Goal: Download file/media

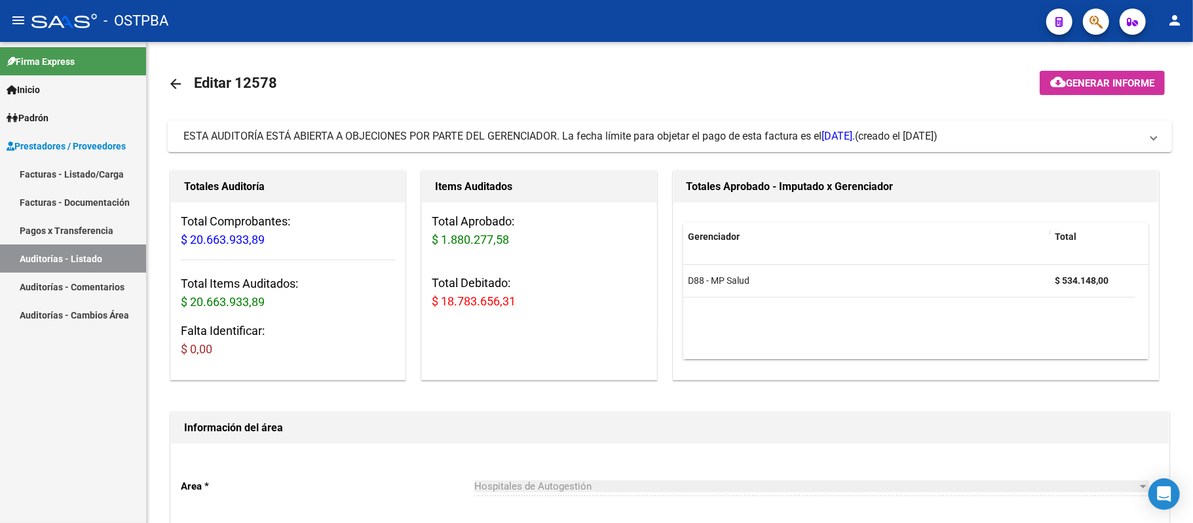
click at [62, 254] on link "Auditorías - Listado" at bounding box center [73, 258] width 146 height 28
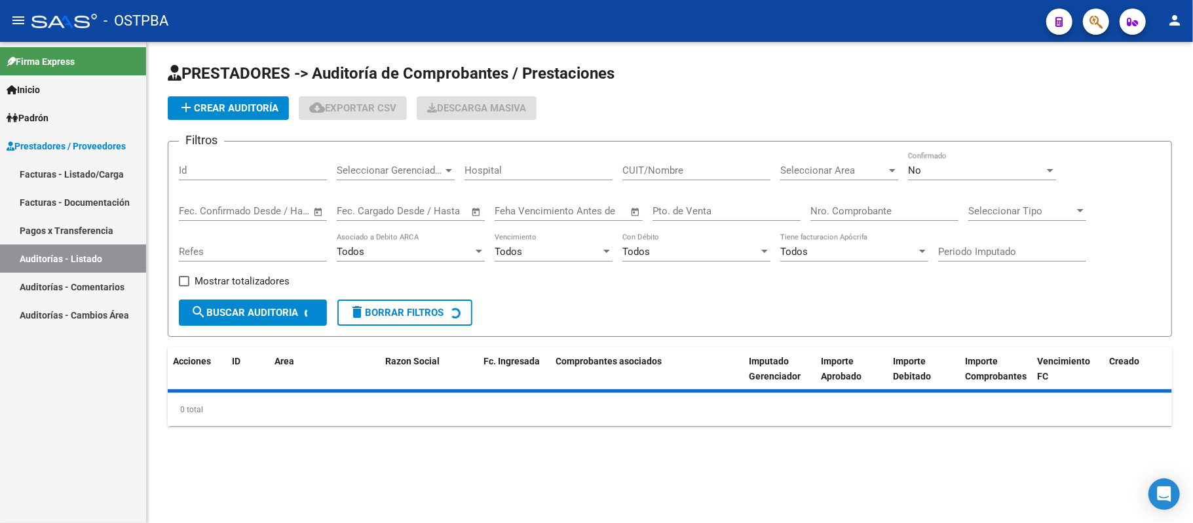
click at [831, 204] on div "Nro. Comprobante" at bounding box center [884, 207] width 148 height 28
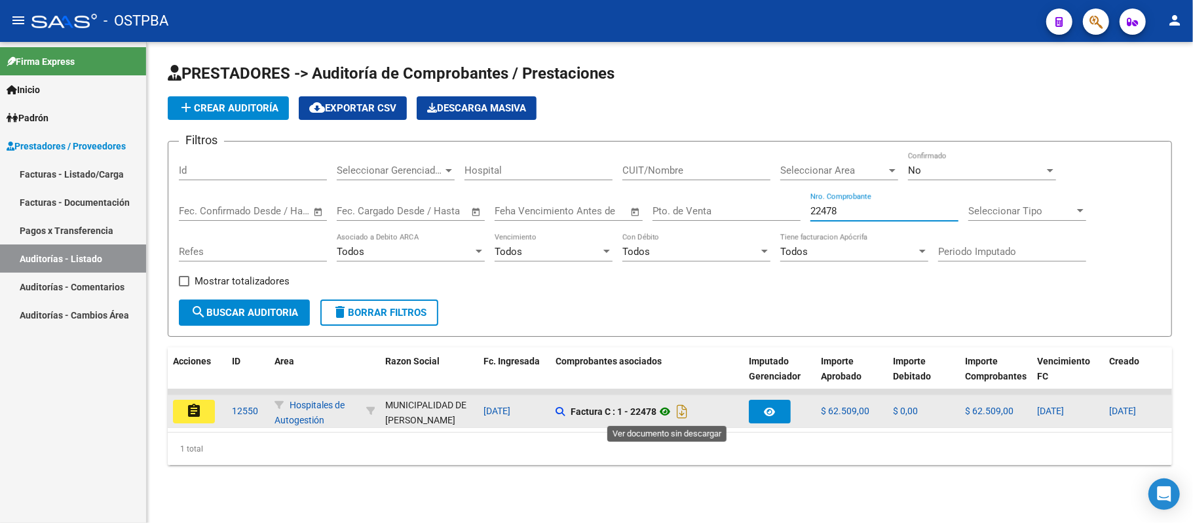
click at [669, 409] on icon at bounding box center [664, 412] width 17 height 16
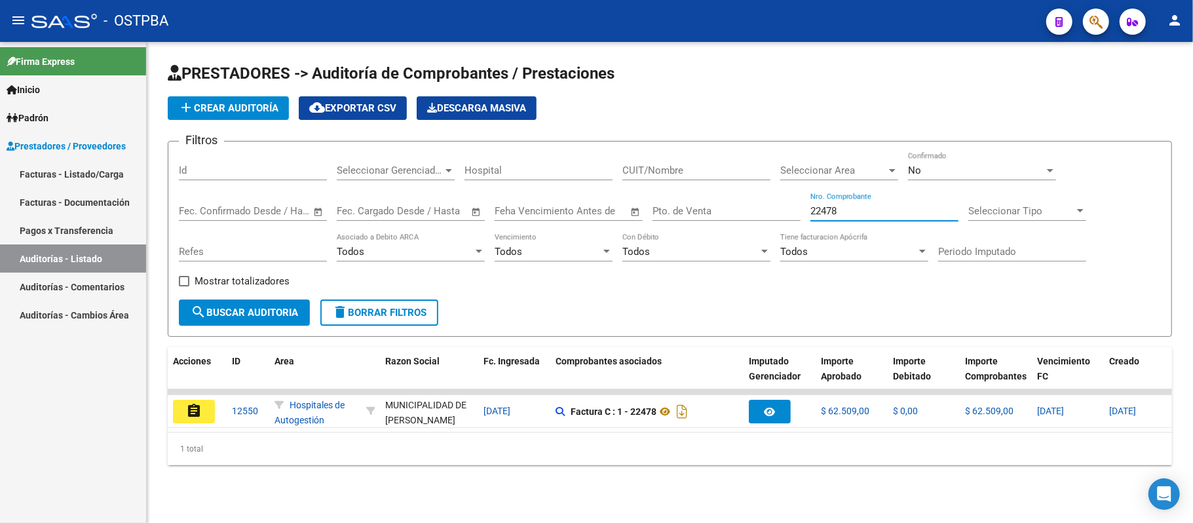
drag, startPoint x: 846, startPoint y: 208, endPoint x: 700, endPoint y: 204, distance: 146.1
click at [700, 204] on div "Filtros Id Seleccionar Gerenciador Seleccionar Gerenciador Hospital CUIT/Nombre…" at bounding box center [670, 225] width 982 height 147
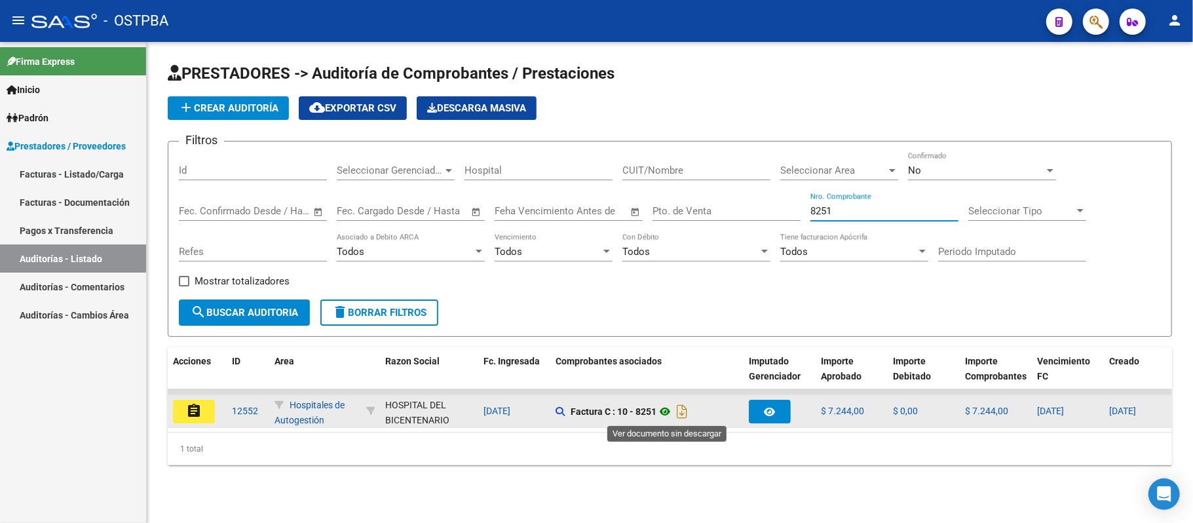
click at [664, 407] on icon at bounding box center [664, 412] width 17 height 16
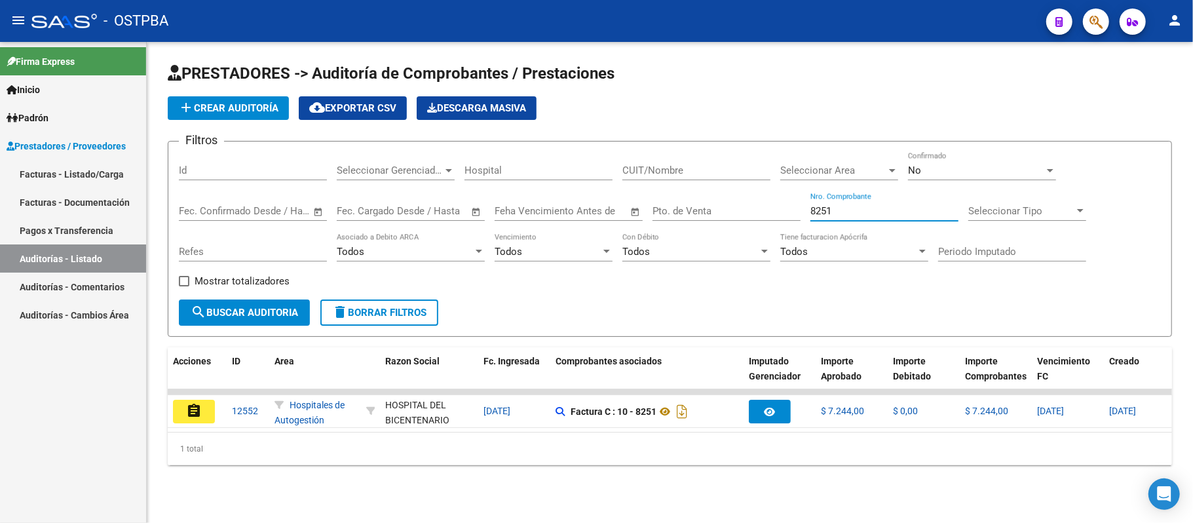
drag, startPoint x: 852, startPoint y: 210, endPoint x: 593, endPoint y: 202, distance: 258.9
click at [611, 200] on div "Filtros Id Seleccionar Gerenciador Seleccionar Gerenciador Hospital CUIT/Nombre…" at bounding box center [670, 225] width 982 height 147
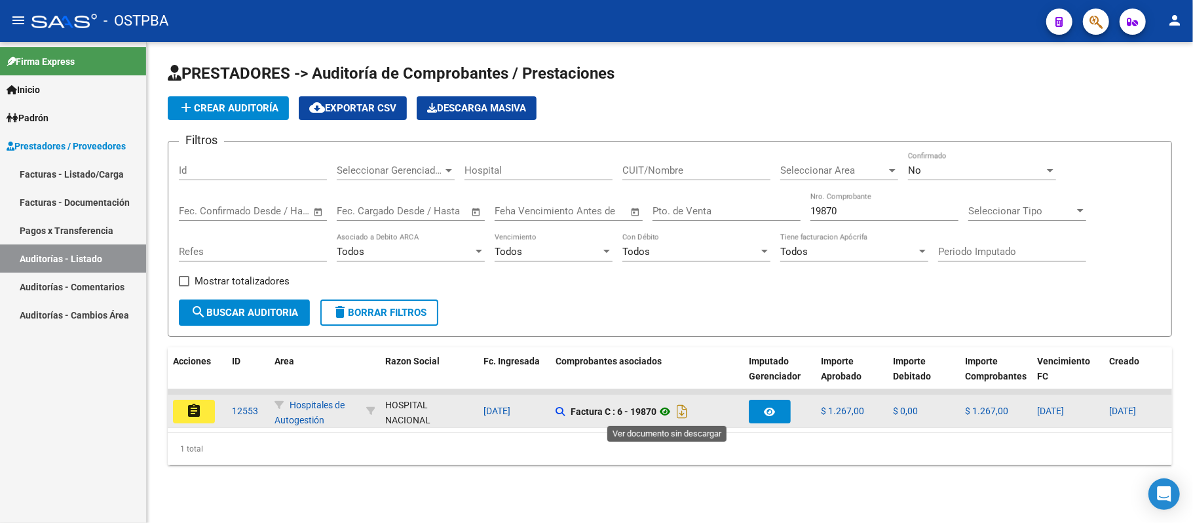
click at [659, 409] on icon at bounding box center [664, 412] width 17 height 16
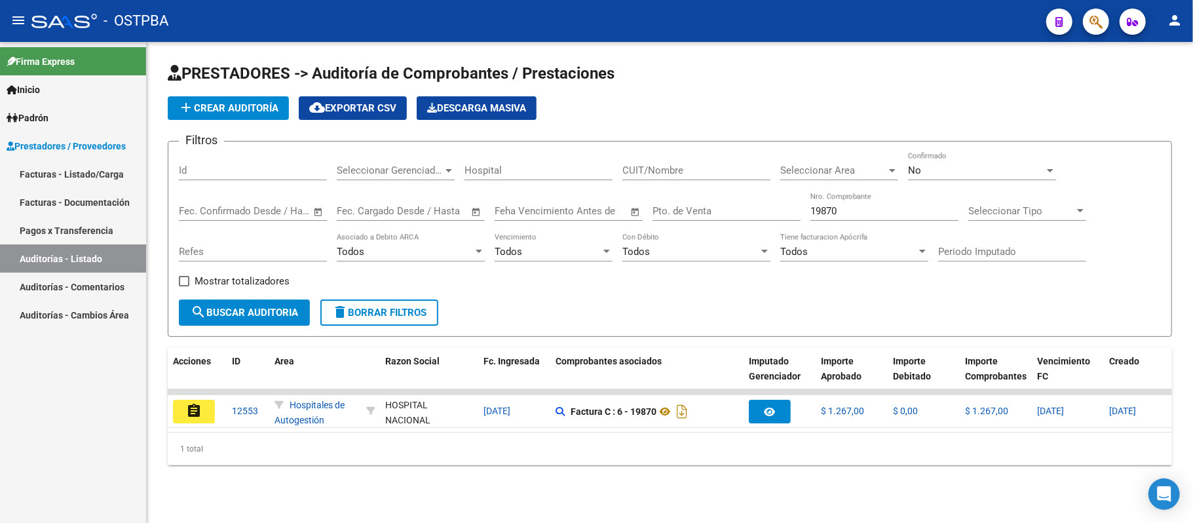
click at [893, 214] on input "19870" at bounding box center [884, 211] width 148 height 12
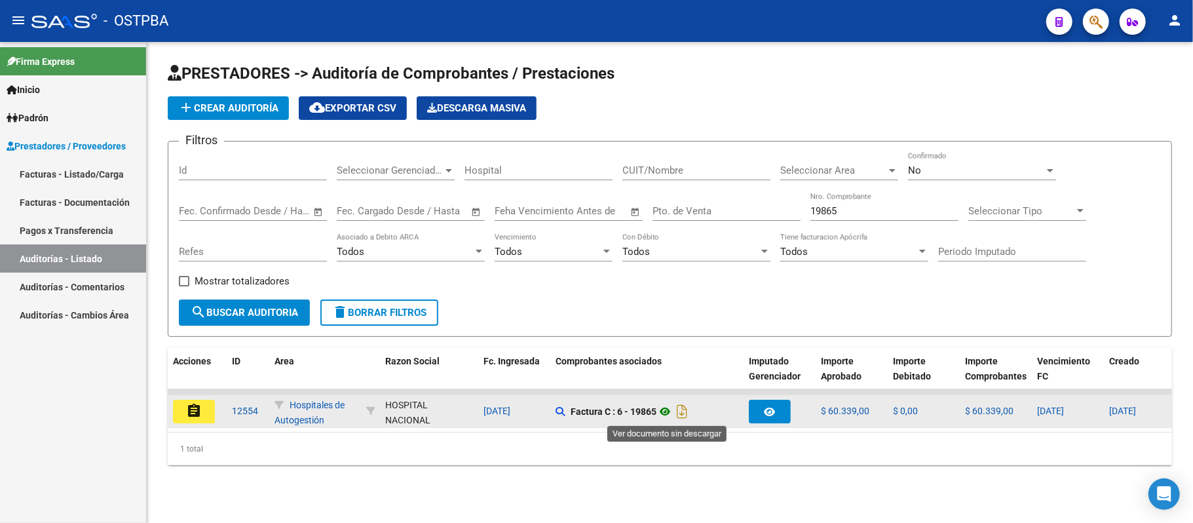
click at [666, 406] on icon at bounding box center [664, 412] width 17 height 16
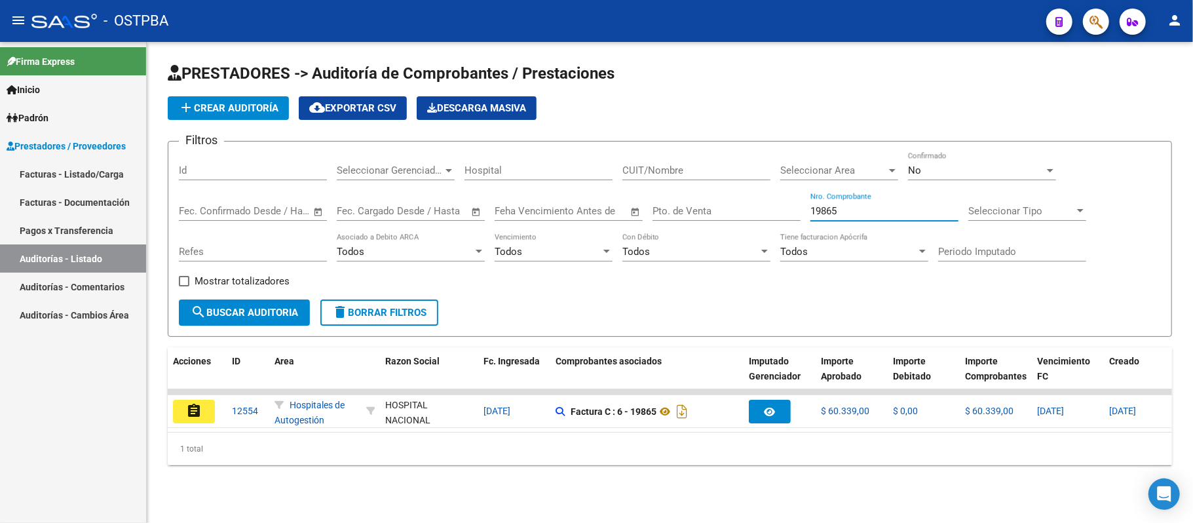
drag, startPoint x: 826, startPoint y: 216, endPoint x: 707, endPoint y: 216, distance: 118.6
click at [709, 216] on div "Filtros Id Seleccionar Gerenciador Seleccionar Gerenciador Hospital CUIT/Nombre…" at bounding box center [670, 225] width 982 height 147
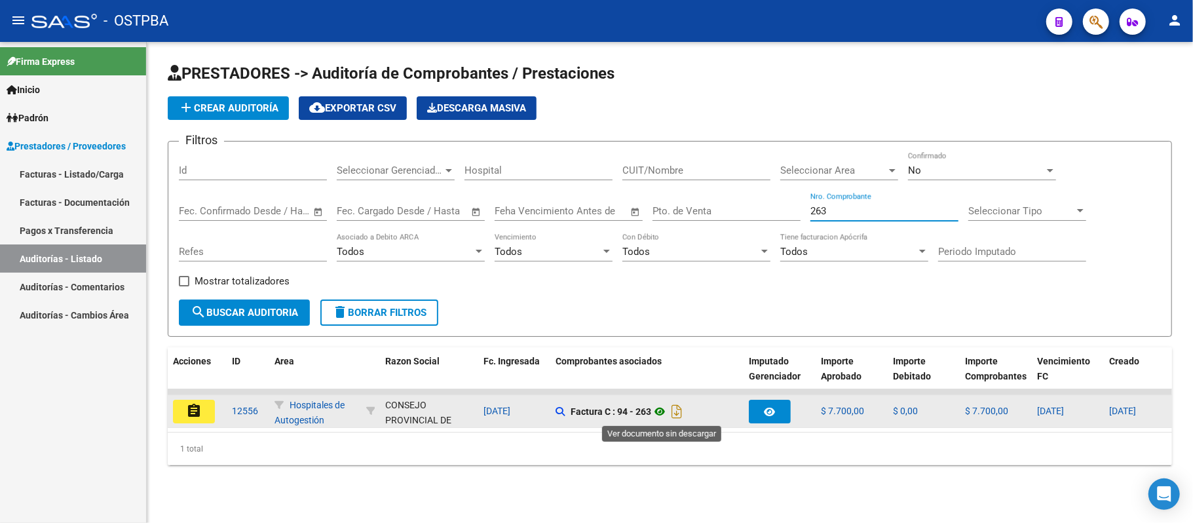
click at [664, 409] on icon at bounding box center [659, 412] width 17 height 16
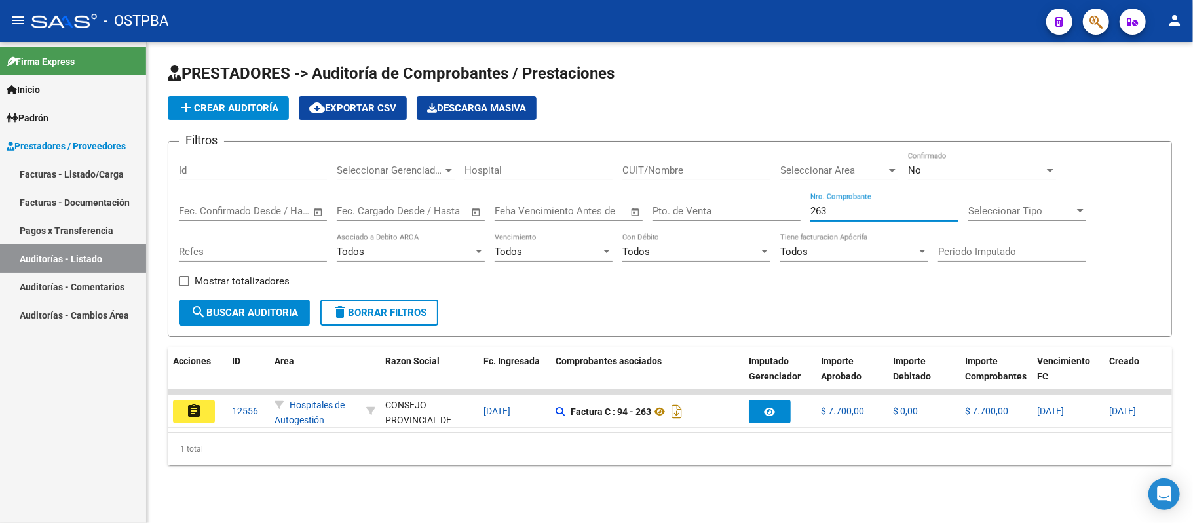
drag, startPoint x: 835, startPoint y: 212, endPoint x: 789, endPoint y: 221, distance: 46.8
click at [789, 221] on div "Filtros Id Seleccionar Gerenciador Seleccionar Gerenciador Hospital CUIT/Nombre…" at bounding box center [670, 225] width 982 height 147
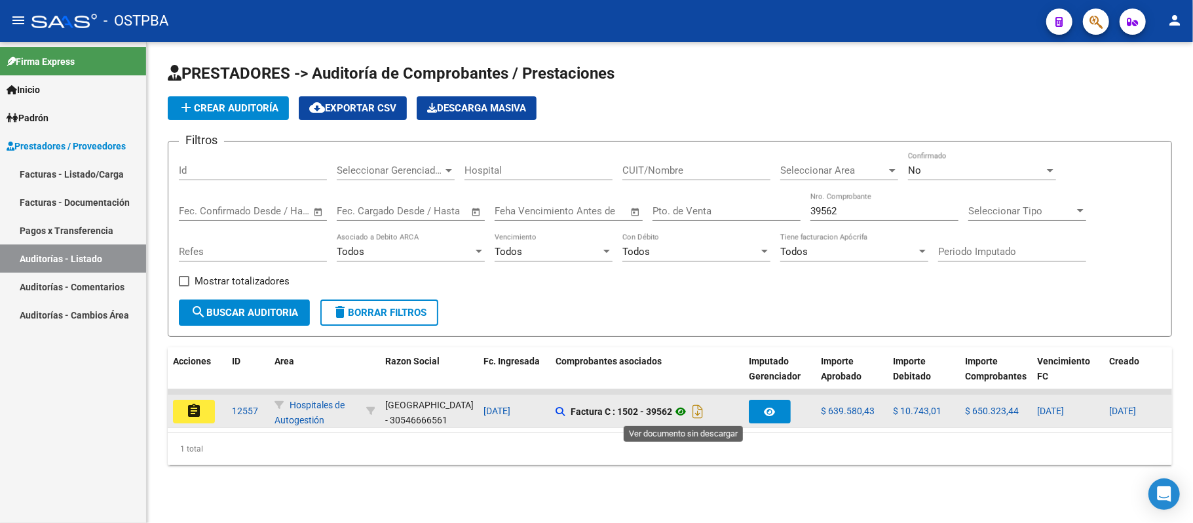
click at [686, 409] on icon at bounding box center [680, 412] width 17 height 16
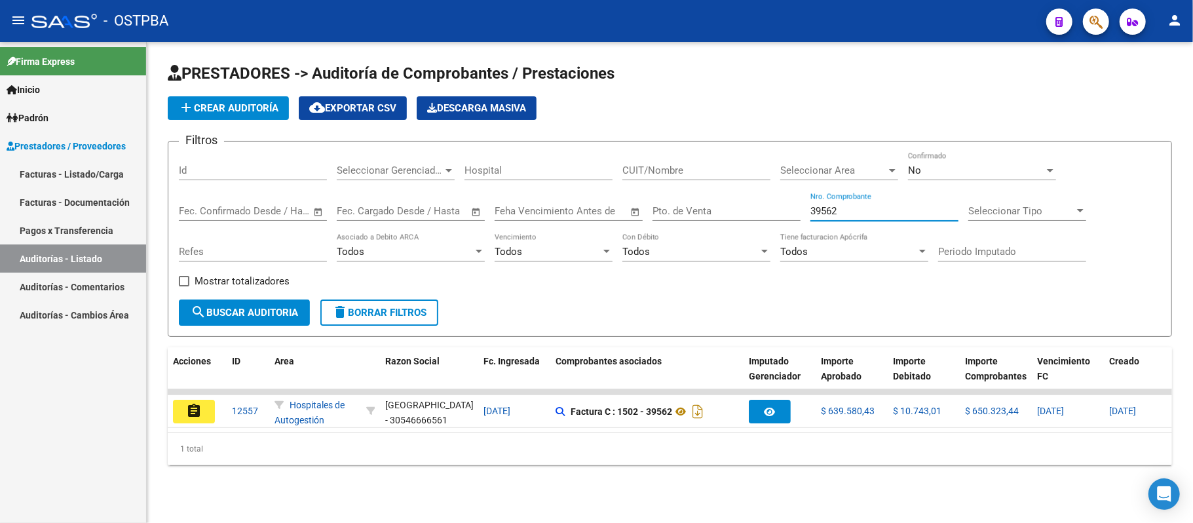
drag, startPoint x: 853, startPoint y: 212, endPoint x: 682, endPoint y: 228, distance: 171.7
click at [682, 228] on div "Filtros Id Seleccionar Gerenciador Seleccionar Gerenciador Hospital CUIT/Nombre…" at bounding box center [670, 225] width 982 height 147
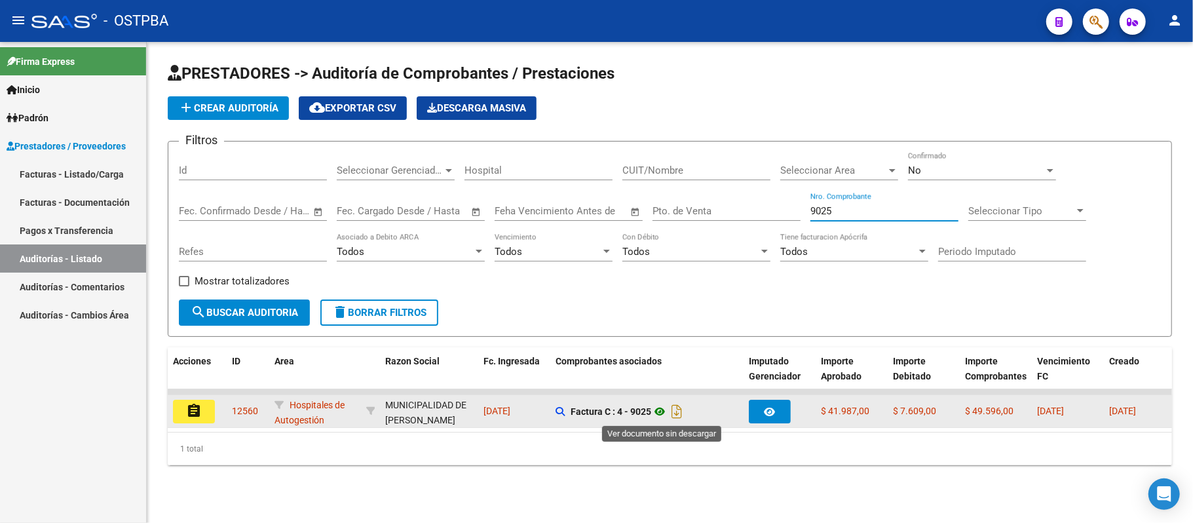
click at [662, 410] on icon at bounding box center [659, 412] width 17 height 16
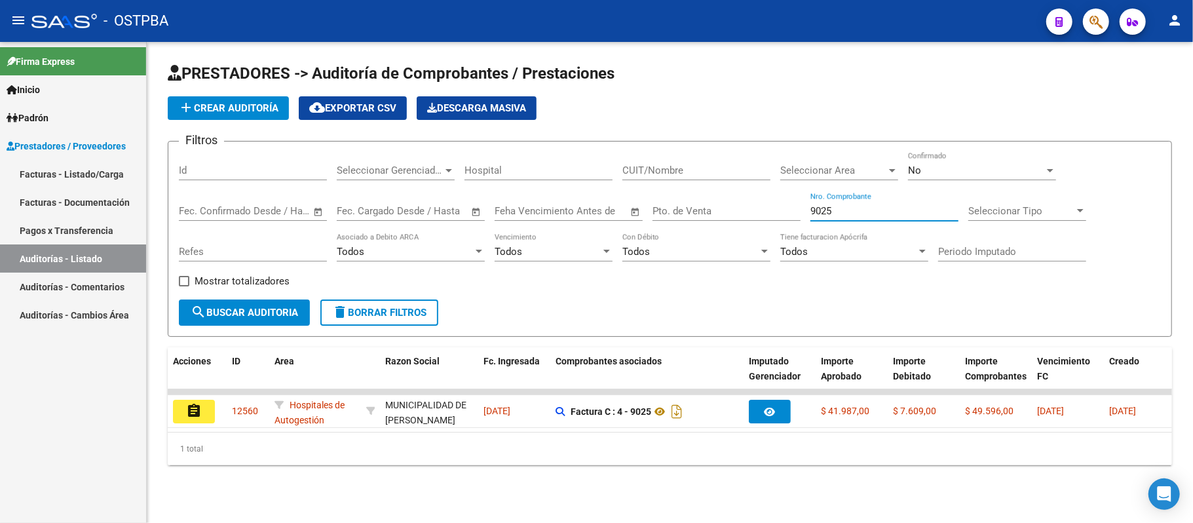
drag, startPoint x: 839, startPoint y: 207, endPoint x: 742, endPoint y: 213, distance: 97.1
click at [742, 213] on div "Filtros Id Seleccionar Gerenciador Seleccionar Gerenciador Hospital CUIT/Nombre…" at bounding box center [670, 225] width 982 height 147
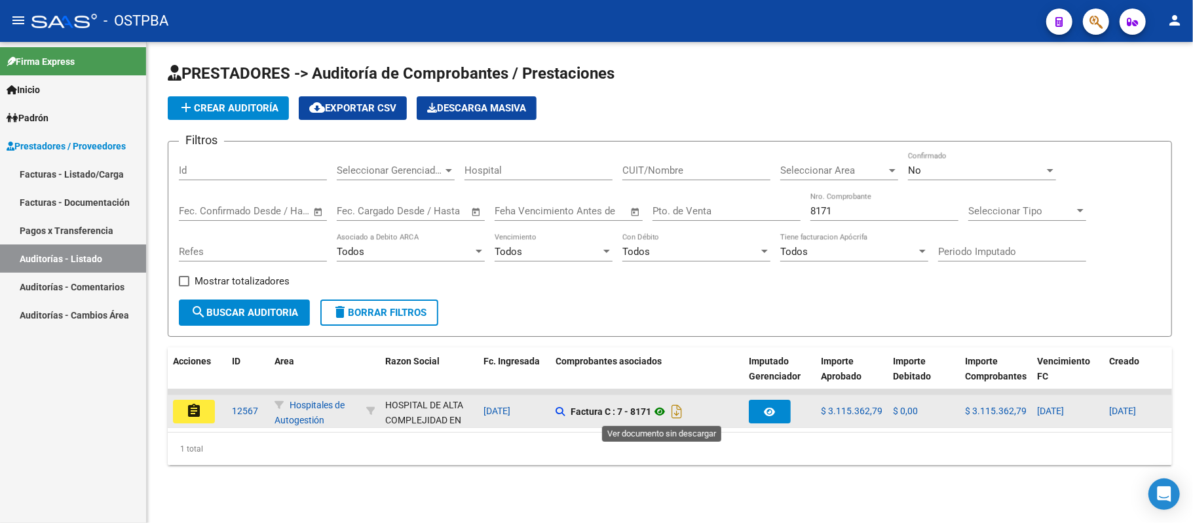
click at [658, 411] on icon at bounding box center [659, 412] width 17 height 16
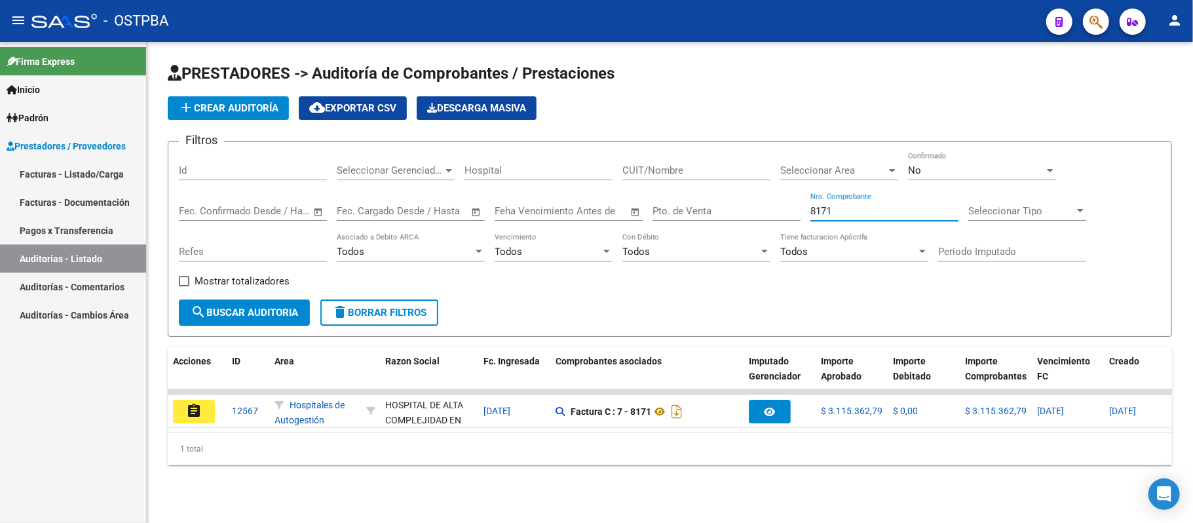
drag, startPoint x: 849, startPoint y: 208, endPoint x: 672, endPoint y: 210, distance: 176.9
click at [679, 208] on div "Filtros Id Seleccionar Gerenciador Seleccionar Gerenciador Hospital CUIT/Nombre…" at bounding box center [670, 225] width 982 height 147
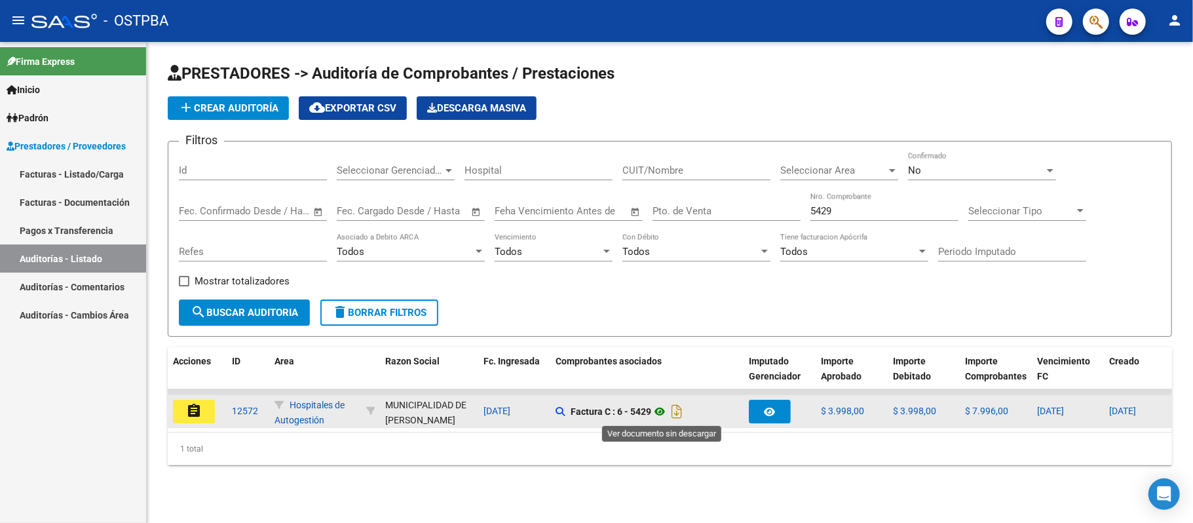
click at [662, 411] on icon at bounding box center [659, 412] width 17 height 16
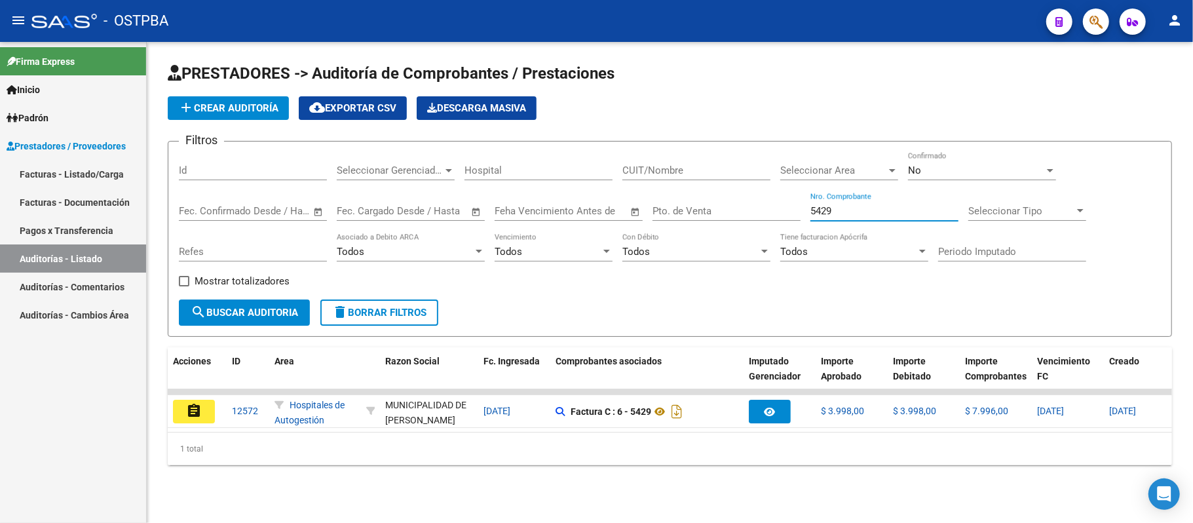
drag, startPoint x: 842, startPoint y: 205, endPoint x: 689, endPoint y: 227, distance: 154.8
click at [707, 211] on div "Filtros Id Seleccionar Gerenciador Seleccionar Gerenciador Hospital CUIT/Nombre…" at bounding box center [670, 225] width 982 height 147
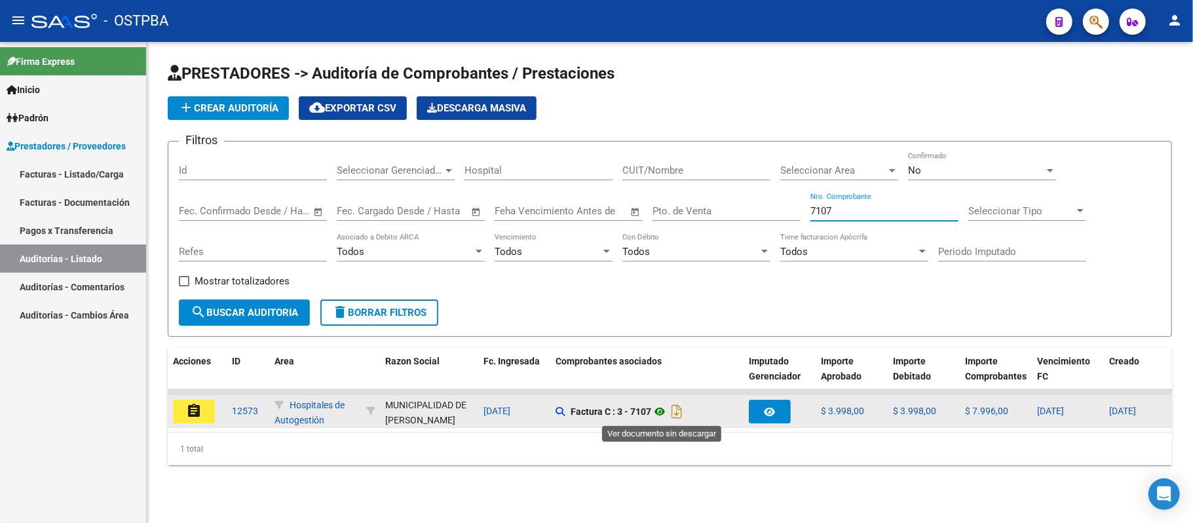
click at [661, 409] on icon at bounding box center [659, 412] width 17 height 16
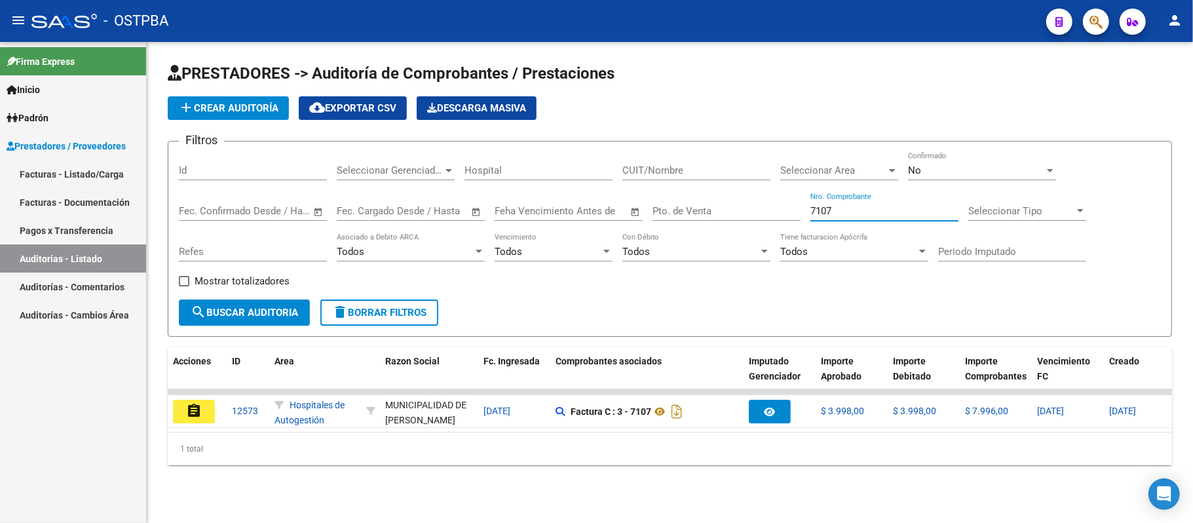
drag, startPoint x: 848, startPoint y: 210, endPoint x: 755, endPoint y: 213, distance: 93.1
click at [755, 211] on div "Filtros Id Seleccionar Gerenciador Seleccionar Gerenciador Hospital CUIT/Nombre…" at bounding box center [670, 225] width 982 height 147
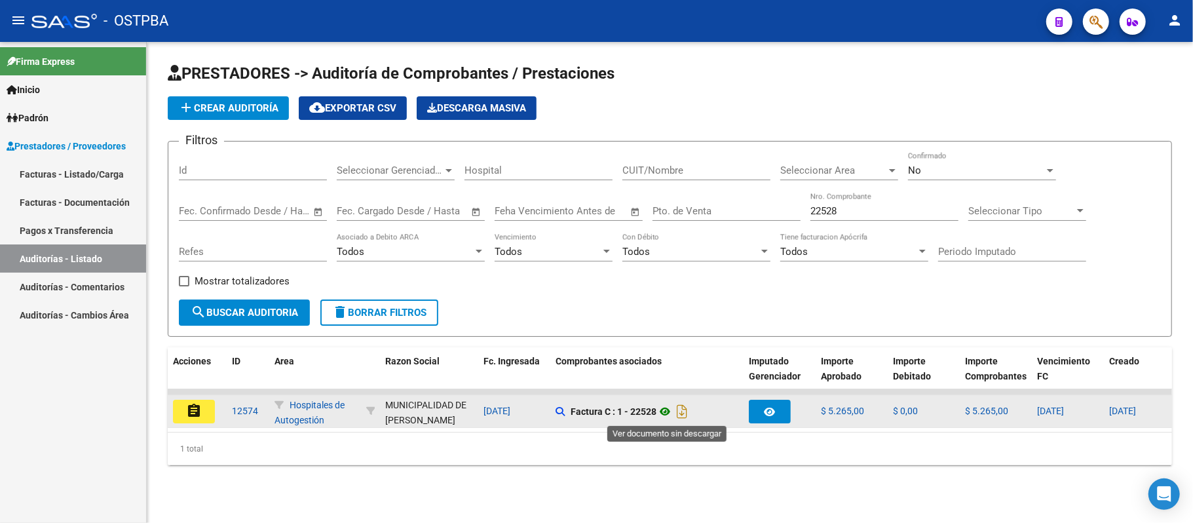
click at [669, 412] on icon at bounding box center [664, 412] width 17 height 16
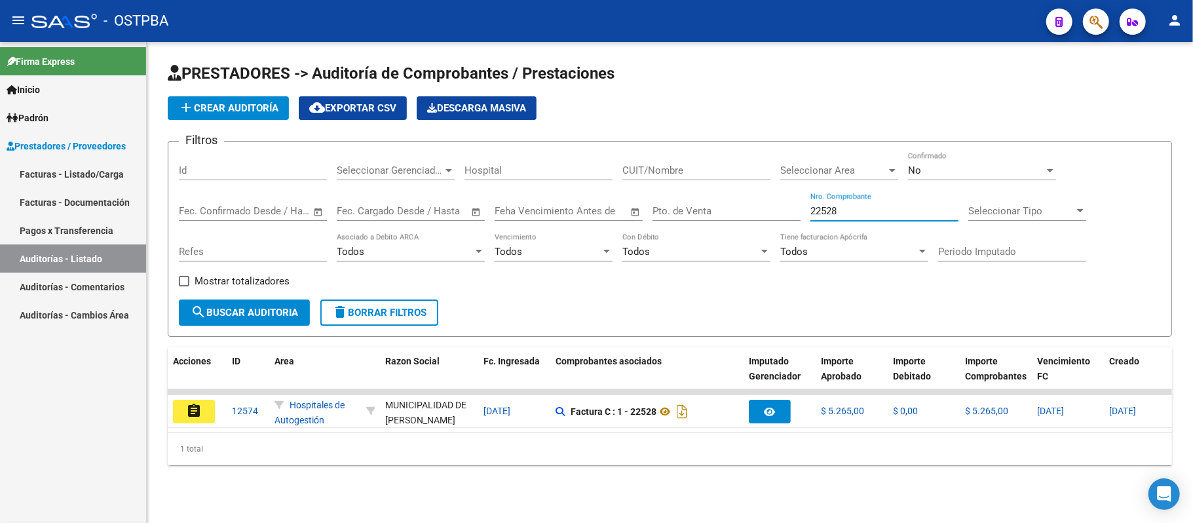
drag, startPoint x: 842, startPoint y: 208, endPoint x: 664, endPoint y: 208, distance: 178.2
click at [664, 208] on div "Filtros Id Seleccionar Gerenciador Seleccionar Gerenciador Hospital CUIT/Nombre…" at bounding box center [670, 225] width 982 height 147
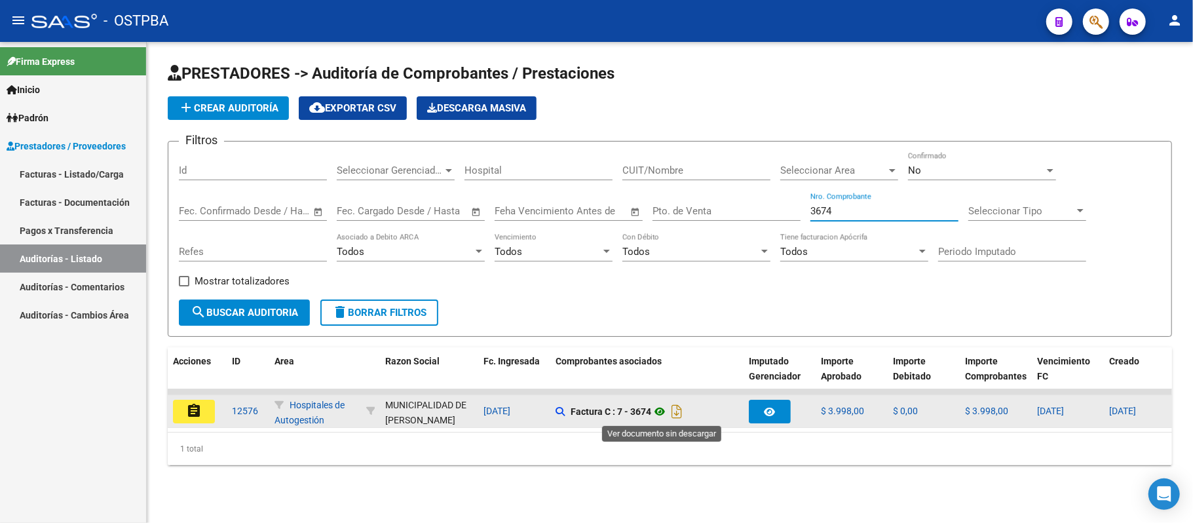
click at [661, 412] on icon at bounding box center [659, 412] width 17 height 16
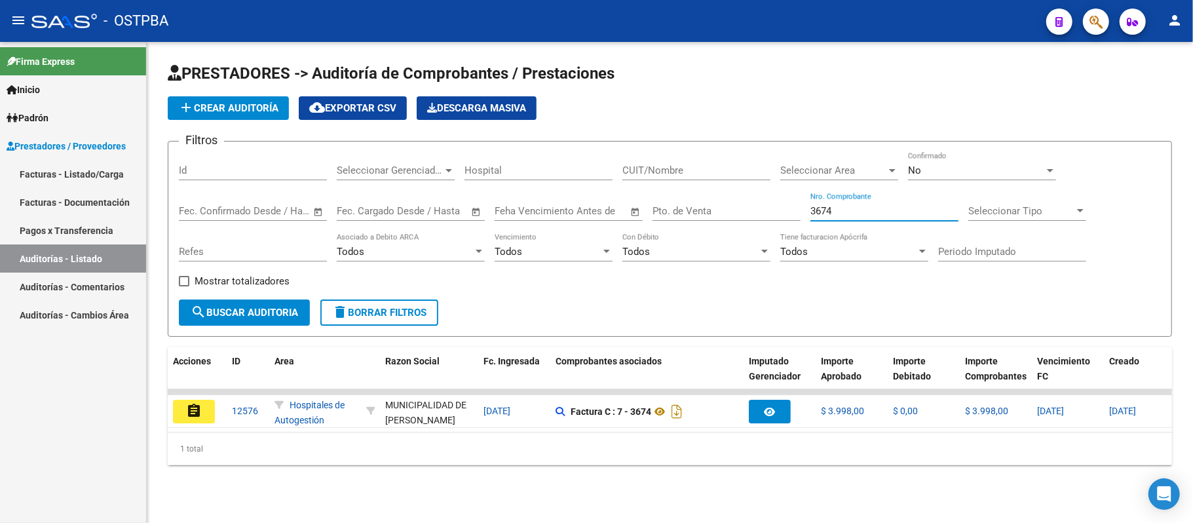
drag, startPoint x: 839, startPoint y: 210, endPoint x: 761, endPoint y: 210, distance: 78.0
click at [761, 210] on div "Filtros Id Seleccionar Gerenciador Seleccionar Gerenciador Hospital CUIT/Nombre…" at bounding box center [670, 225] width 982 height 147
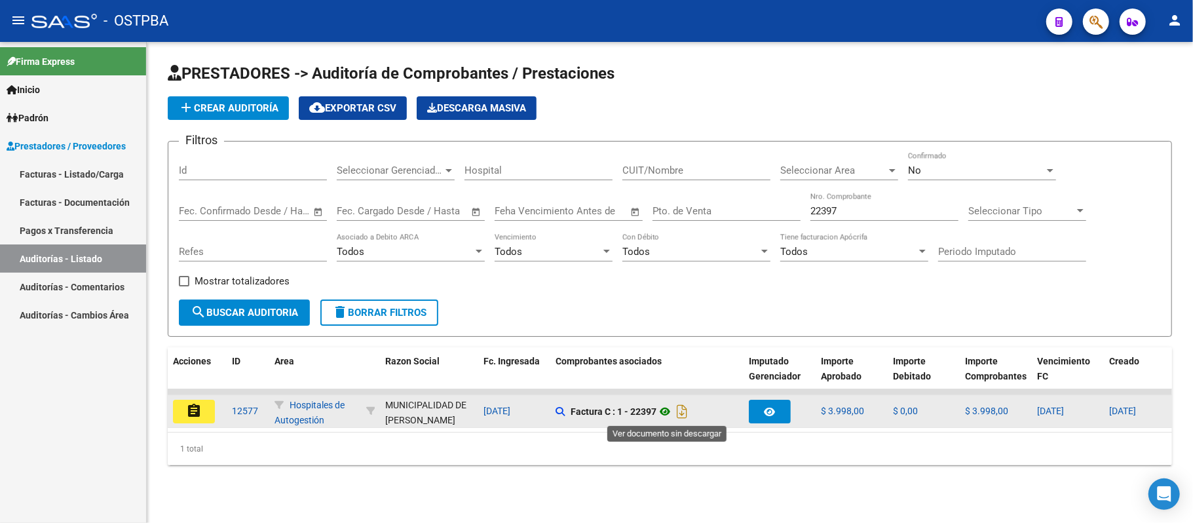
click at [669, 404] on icon at bounding box center [664, 412] width 17 height 16
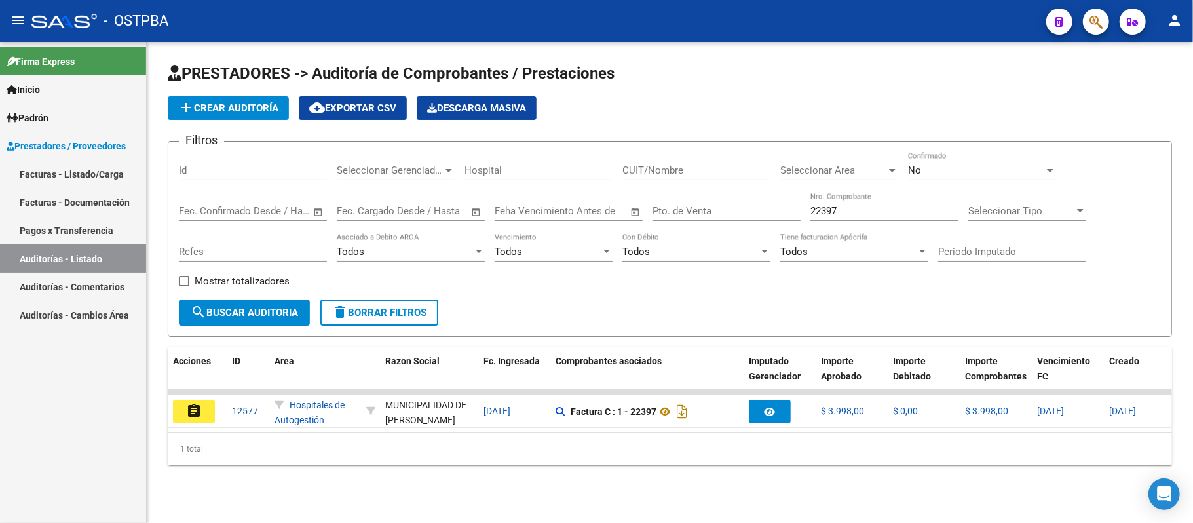
drag, startPoint x: 845, startPoint y: 210, endPoint x: 732, endPoint y: 211, distance: 113.3
click at [734, 210] on div "Filtros Id Seleccionar Gerenciador Seleccionar Gerenciador Hospital CUIT/Nombre…" at bounding box center [670, 225] width 982 height 147
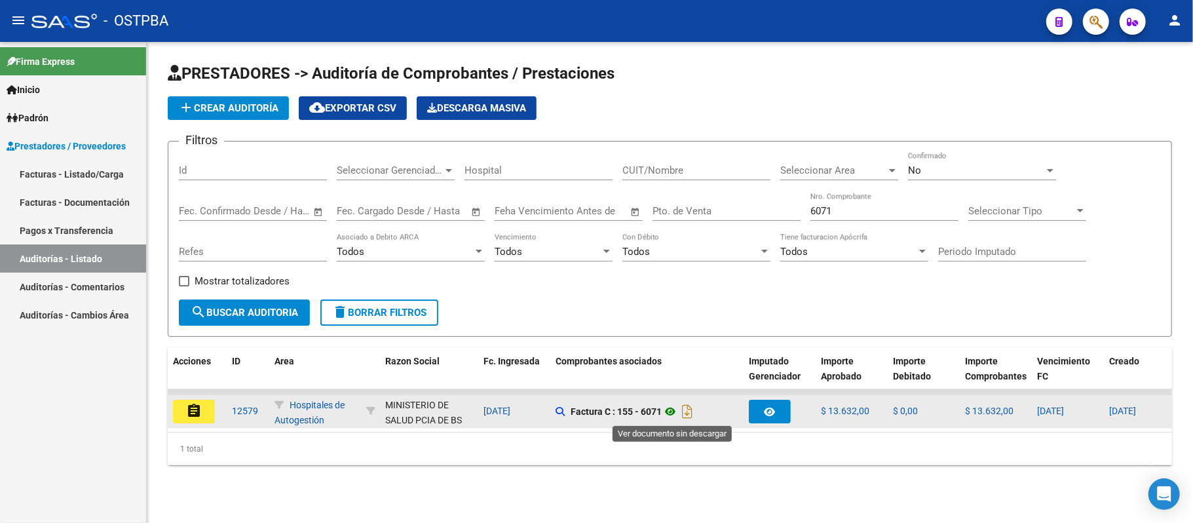
click at [677, 413] on icon at bounding box center [670, 412] width 17 height 16
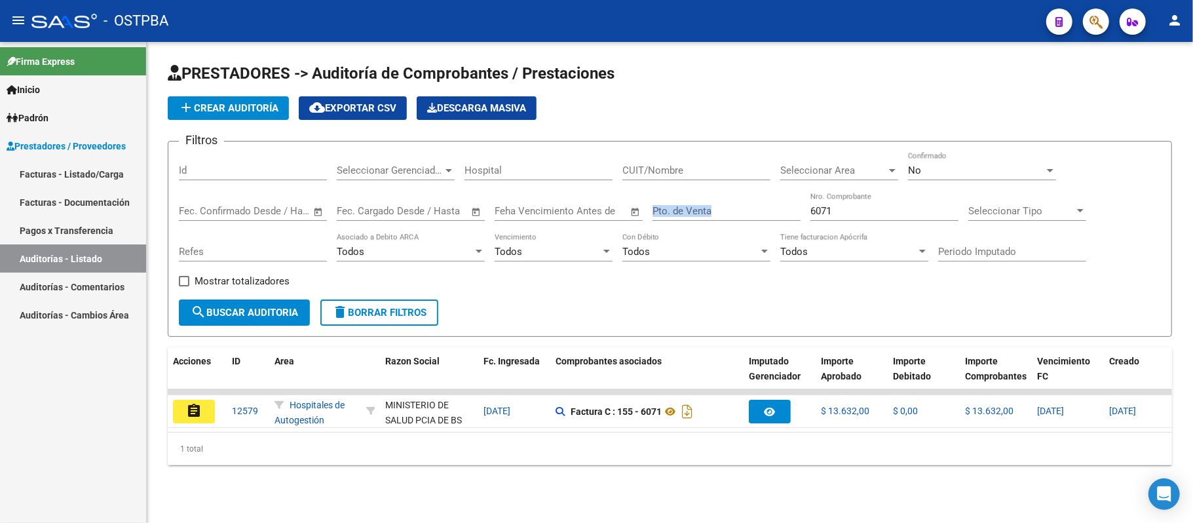
drag, startPoint x: 857, startPoint y: 199, endPoint x: 721, endPoint y: 210, distance: 137.4
click at [721, 208] on div "Filtros Id Seleccionar Gerenciador Seleccionar Gerenciador Hospital CUIT/Nombre…" at bounding box center [670, 225] width 982 height 147
drag, startPoint x: 834, startPoint y: 212, endPoint x: 776, endPoint y: 218, distance: 57.9
click at [779, 212] on div "Filtros Id Seleccionar Gerenciador Seleccionar Gerenciador Hospital CUIT/Nombre…" at bounding box center [670, 225] width 982 height 147
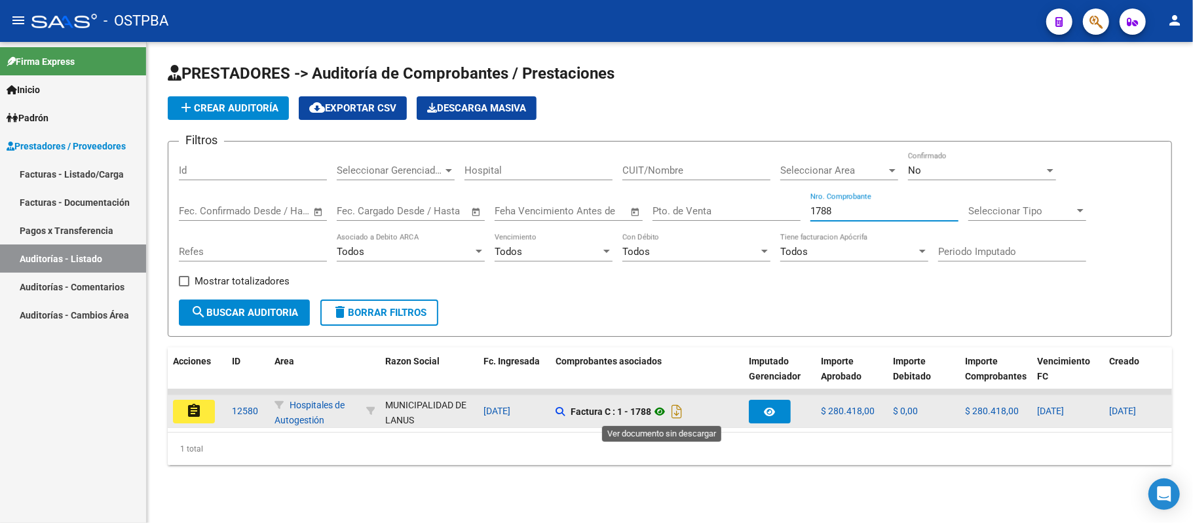
click at [658, 409] on icon at bounding box center [659, 412] width 17 height 16
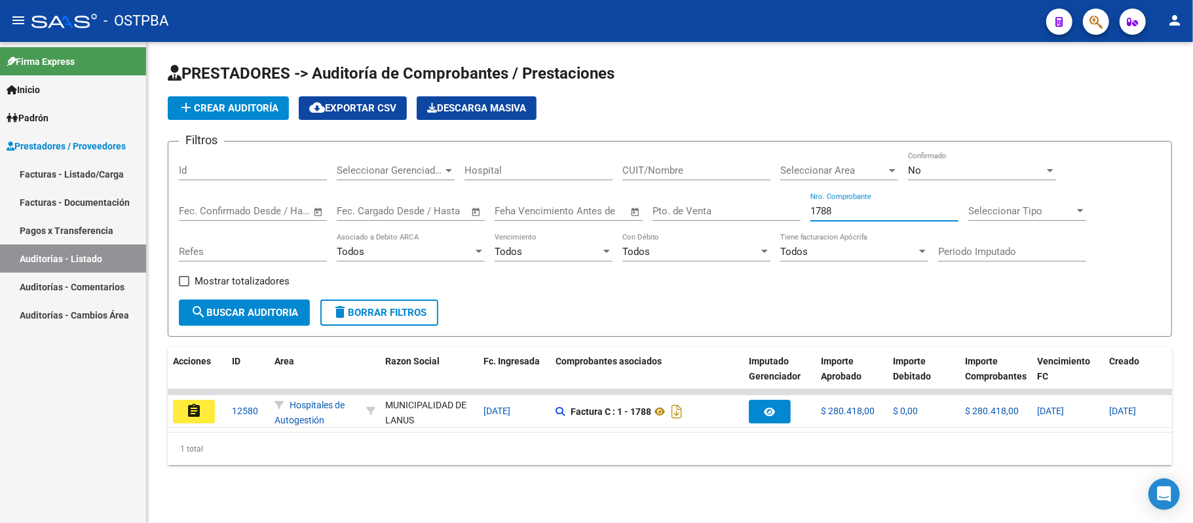
drag, startPoint x: 845, startPoint y: 206, endPoint x: 747, endPoint y: 206, distance: 98.3
click at [747, 206] on div "Filtros Id Seleccionar Gerenciador Seleccionar Gerenciador Hospital CUIT/Nombre…" at bounding box center [670, 225] width 982 height 147
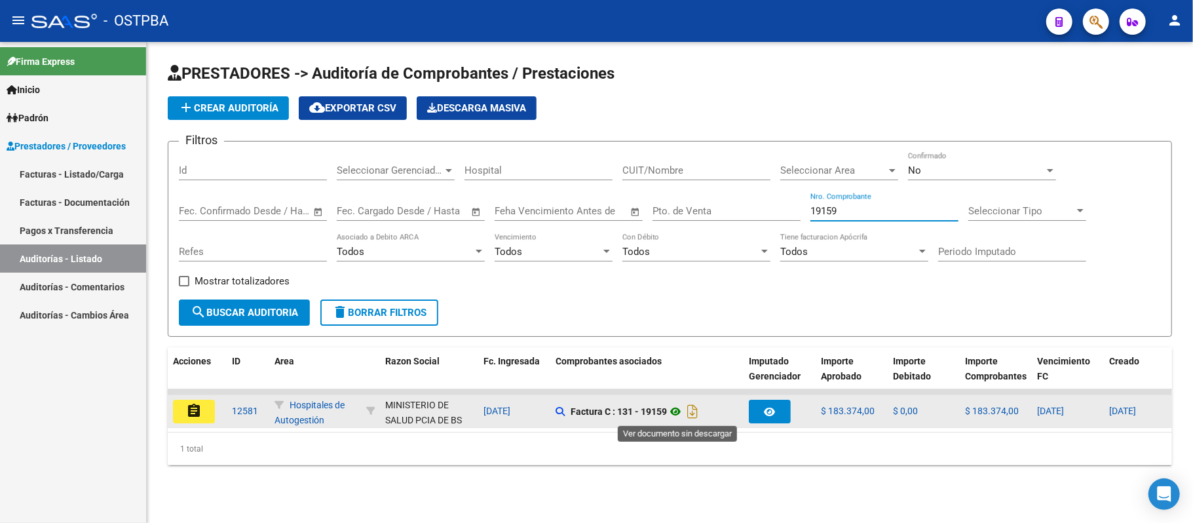
click at [679, 412] on icon at bounding box center [675, 412] width 17 height 16
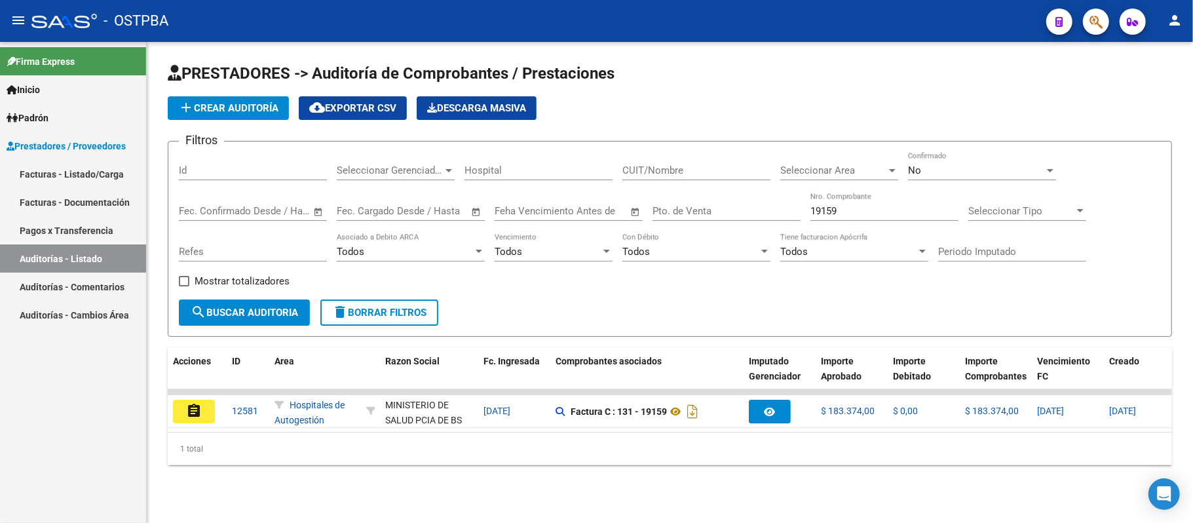
click at [860, 216] on input "19159" at bounding box center [884, 211] width 148 height 12
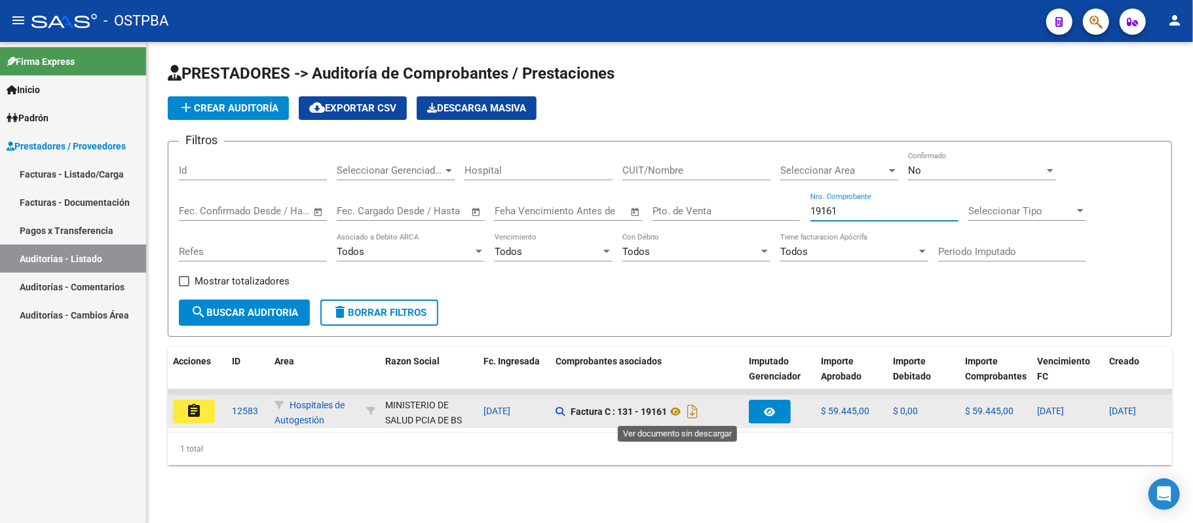
type input "19161"
click at [677, 402] on div "Factura C : 131 - 19161" at bounding box center [646, 411] width 183 height 21
click at [681, 406] on icon at bounding box center [675, 412] width 17 height 16
